Goal: Find specific page/section: Find specific page/section

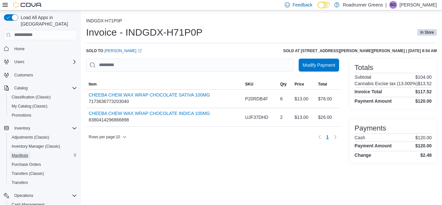
click at [21, 153] on span "Manifests" at bounding box center [20, 155] width 17 height 5
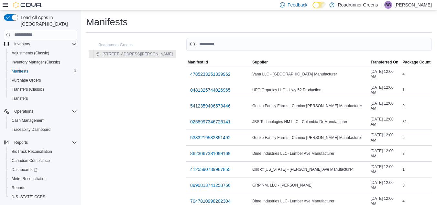
scroll to position [92, 0]
